Goal: Transaction & Acquisition: Purchase product/service

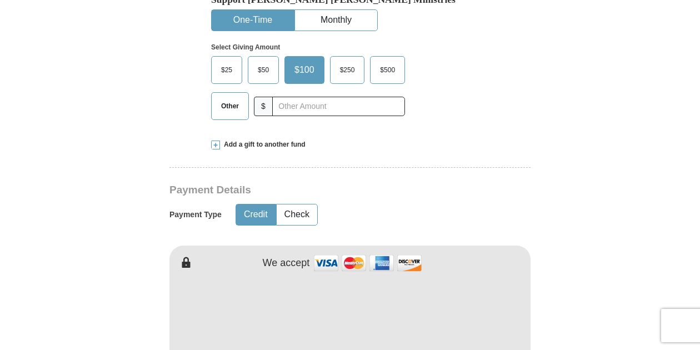
scroll to position [389, 0]
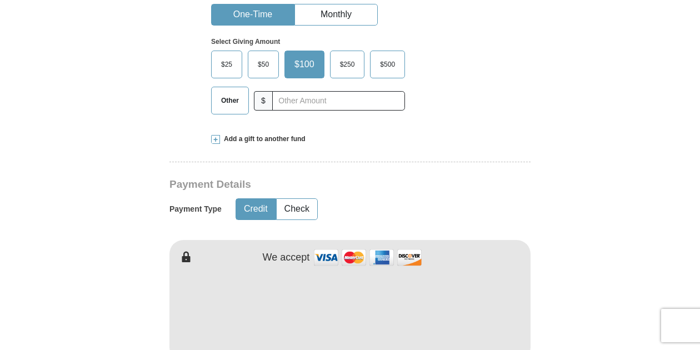
click at [234, 62] on span "$25" at bounding box center [227, 64] width 22 height 17
click at [0, 0] on input "$25" at bounding box center [0, 0] width 0 height 0
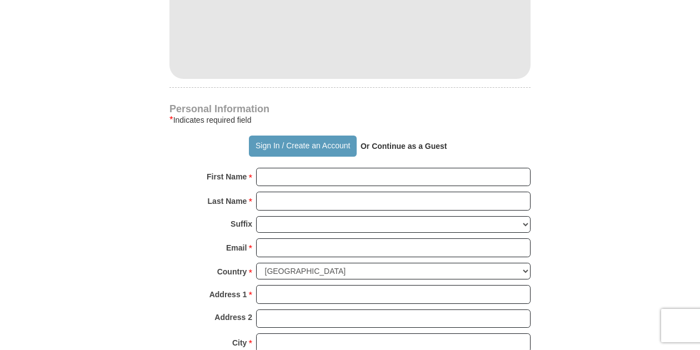
scroll to position [667, 0]
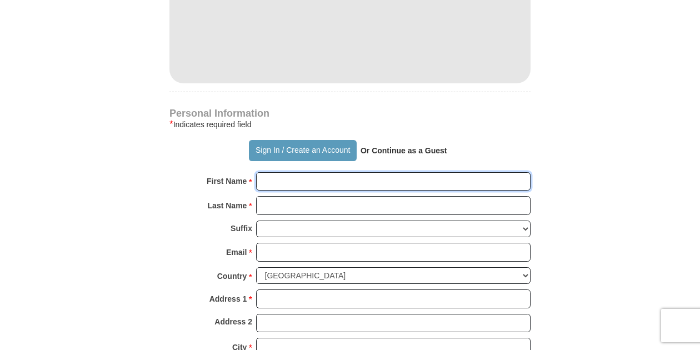
click at [289, 179] on input "First Name *" at bounding box center [393, 181] width 274 height 19
type input "[PERSON_NAME]"
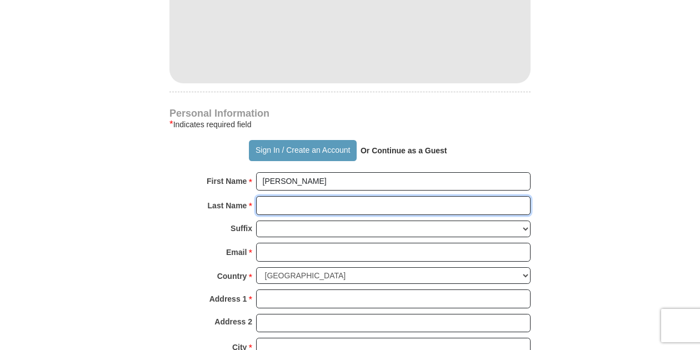
click at [266, 202] on input "Last Name *" at bounding box center [393, 205] width 274 height 19
type input "[PERSON_NAME]"
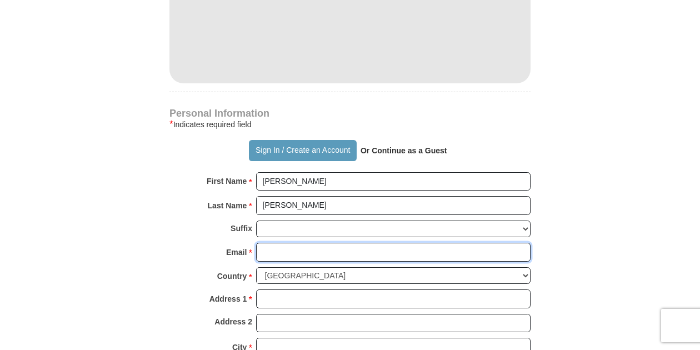
click at [267, 249] on input "Email *" at bounding box center [393, 252] width 274 height 19
type input "[EMAIL_ADDRESS][DOMAIN_NAME]"
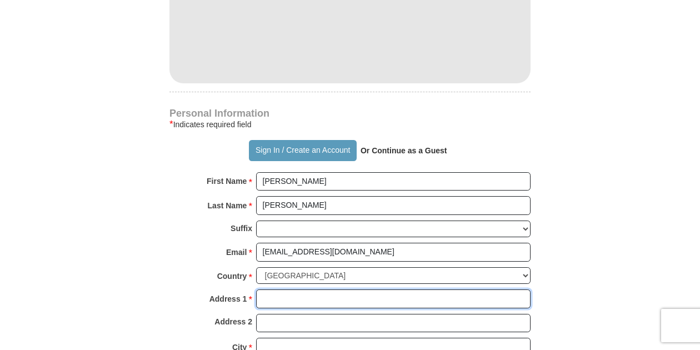
click at [282, 295] on input "Address 1 *" at bounding box center [393, 298] width 274 height 19
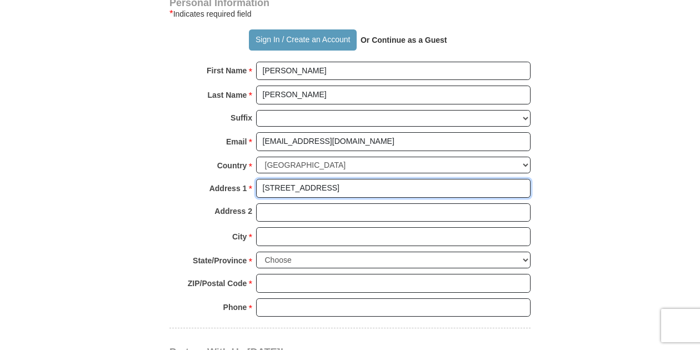
scroll to position [778, 0]
type input "[STREET_ADDRESS]"
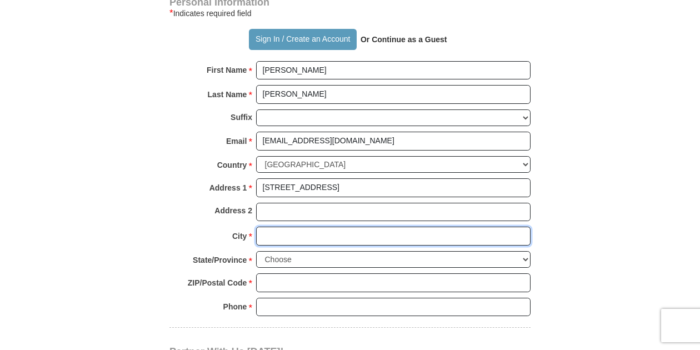
click at [270, 231] on input "City *" at bounding box center [393, 236] width 274 height 19
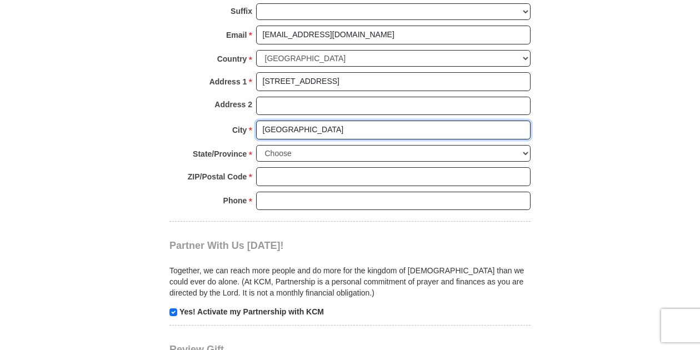
scroll to position [1000, 0]
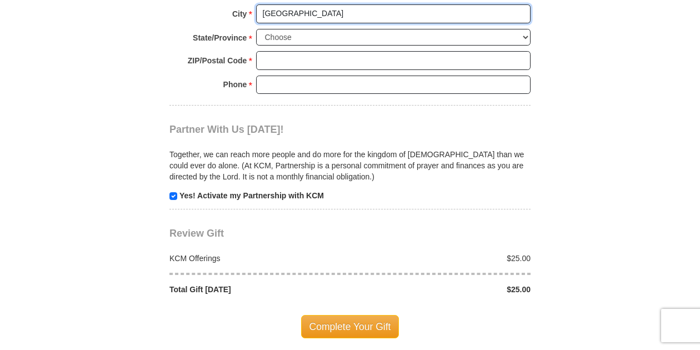
type input "[GEOGRAPHIC_DATA]"
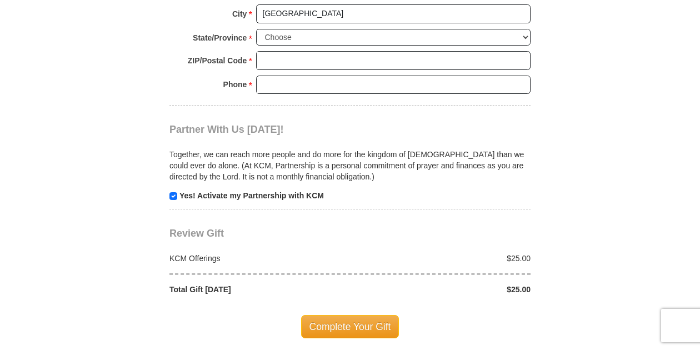
click at [249, 32] on span "*" at bounding box center [250, 40] width 4 height 16
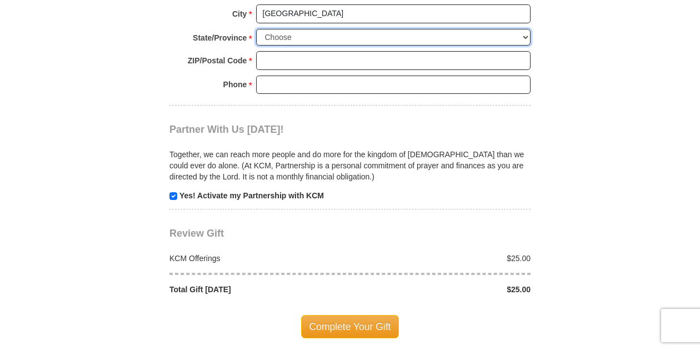
click at [256, 31] on select "Choose [US_STATE] [US_STATE] [US_STATE] [US_STATE] [US_STATE] Armed Forces Amer…" at bounding box center [393, 37] width 274 height 17
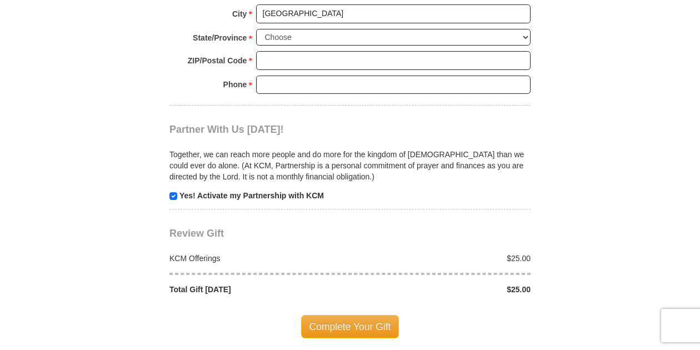
click at [249, 32] on span "*" at bounding box center [250, 40] width 4 height 16
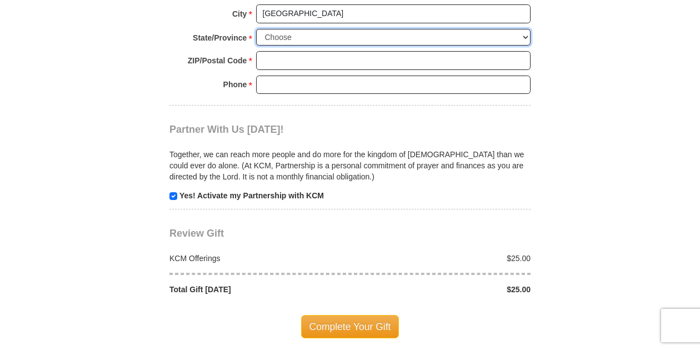
click at [256, 31] on select "Choose [US_STATE] [US_STATE] [US_STATE] [US_STATE] [US_STATE] Armed Forces Amer…" at bounding box center [393, 37] width 274 height 17
click at [270, 33] on select "Choose [US_STATE] [US_STATE] [US_STATE] [US_STATE] [US_STATE] Armed Forces Amer…" at bounding box center [393, 37] width 274 height 17
select select "IN"
click at [256, 29] on select "Choose [US_STATE] [US_STATE] [US_STATE] [US_STATE] [US_STATE] Armed Forces Amer…" at bounding box center [393, 37] width 274 height 17
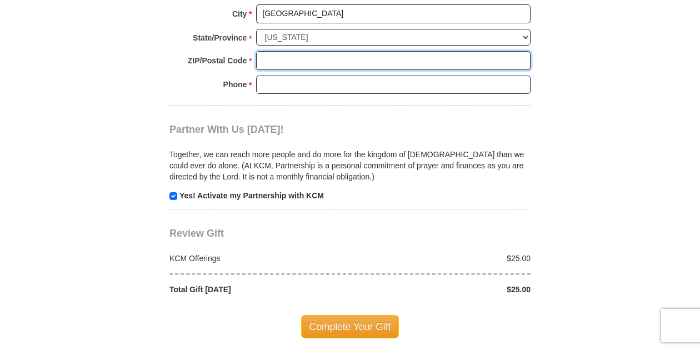
click at [297, 53] on input "ZIP/Postal Code *" at bounding box center [393, 60] width 274 height 19
type input "46237"
click at [277, 78] on input "Phone * *" at bounding box center [393, 85] width 274 height 19
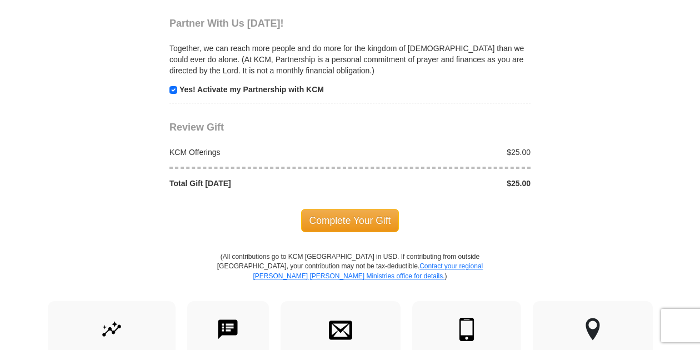
scroll to position [1111, 0]
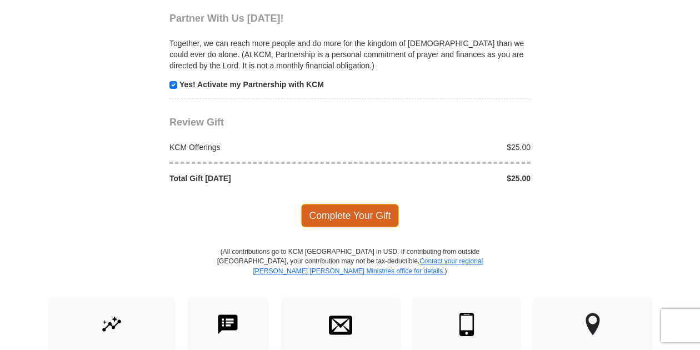
type input "[PHONE_NUMBER]"
click at [354, 206] on span "Complete Your Gift" at bounding box center [350, 215] width 98 height 23
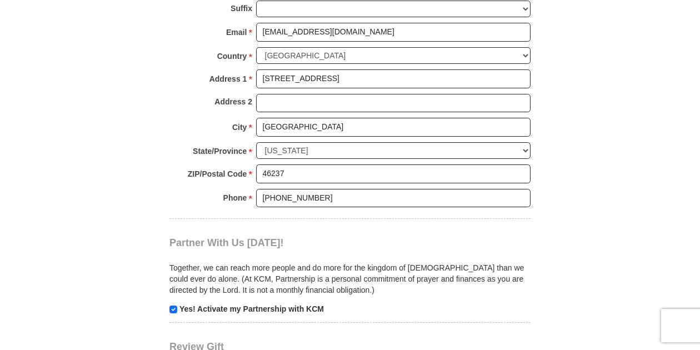
scroll to position [1166, 0]
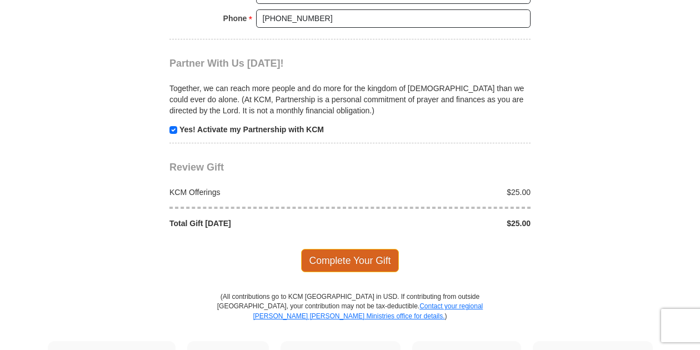
click at [368, 254] on span "Complete Your Gift" at bounding box center [350, 260] width 98 height 23
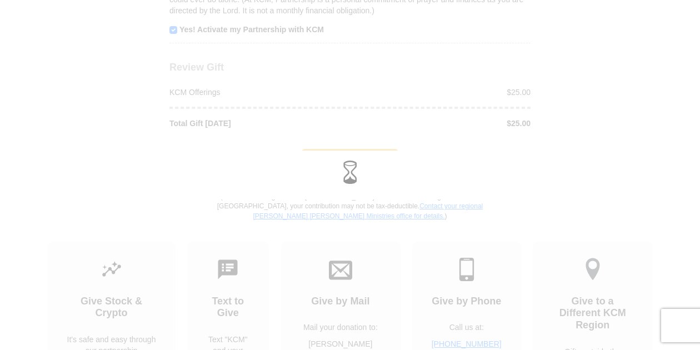
scroll to position [1066, 0]
